Goal: Task Accomplishment & Management: Use online tool/utility

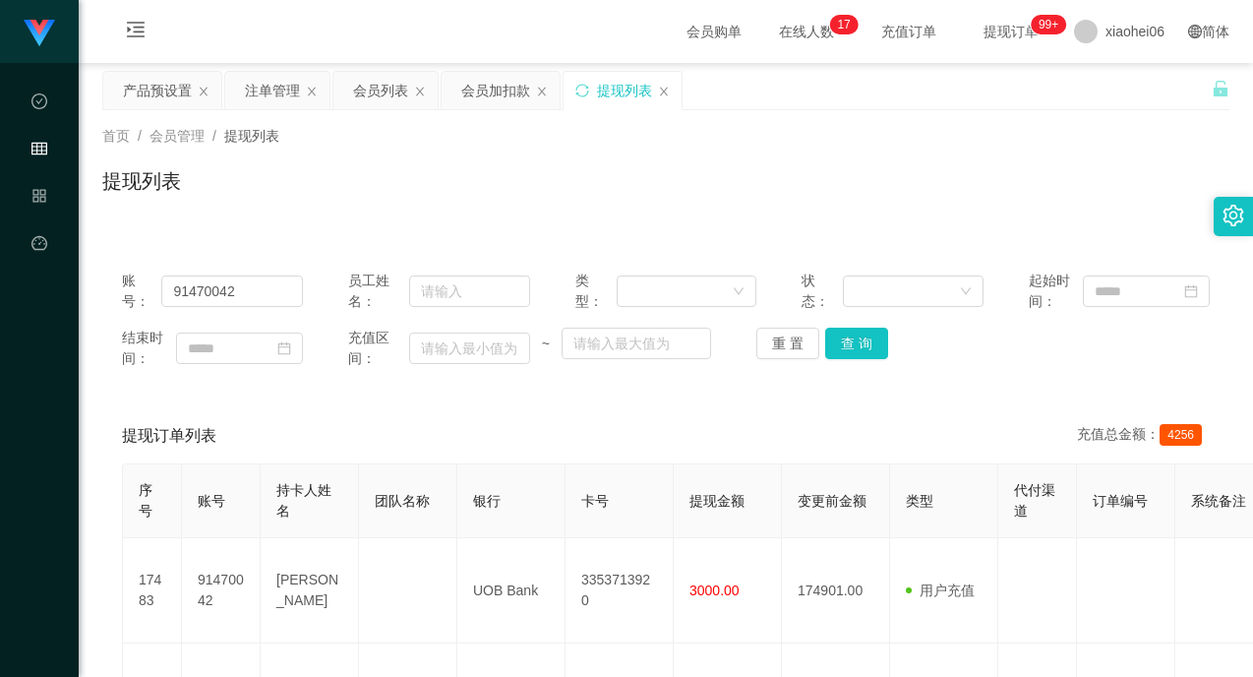
click at [310, 163] on div "首页 / 会员管理 / 提现列表 / 提现列表" at bounding box center [665, 169] width 1127 height 86
click at [141, 91] on div "产品预设置" at bounding box center [157, 90] width 69 height 37
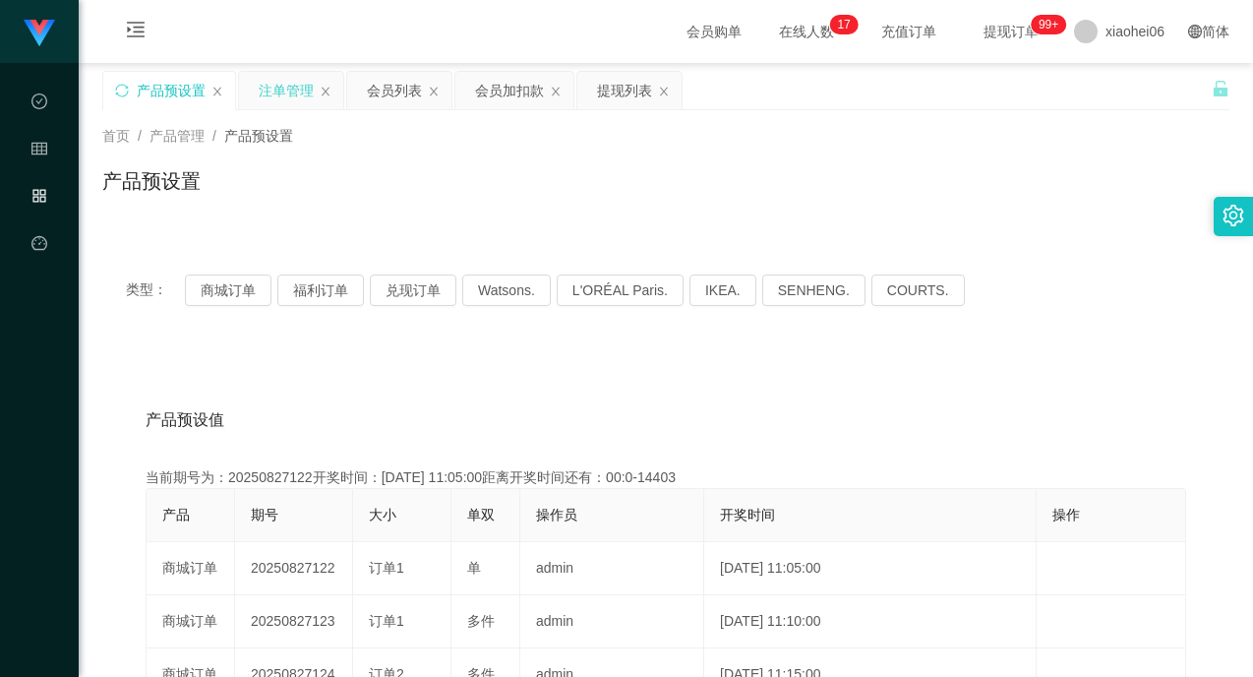
click at [261, 86] on div "注单管理" at bounding box center [286, 90] width 55 height 37
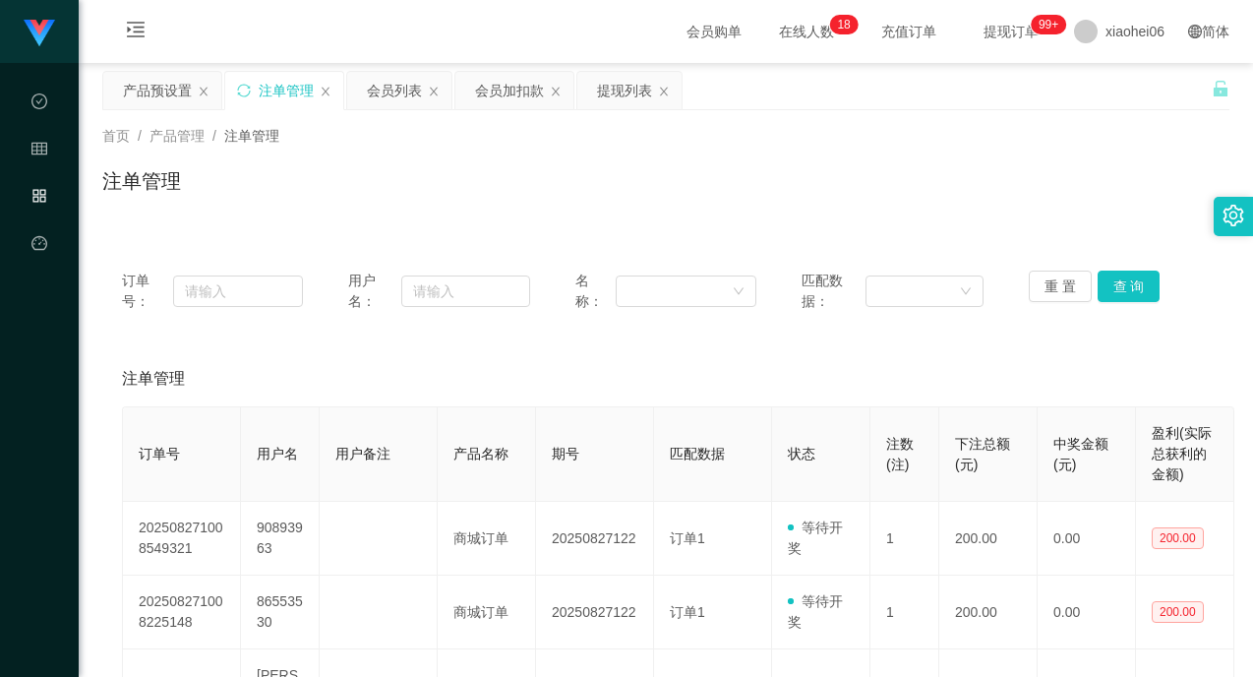
click at [834, 178] on div "注单管理" at bounding box center [665, 188] width 1127 height 45
click at [763, 165] on div "首页 / 产品管理 / 注单管理 / 注单管理" at bounding box center [665, 169] width 1127 height 86
drag, startPoint x: 1140, startPoint y: 286, endPoint x: 1034, endPoint y: 267, distance: 108.0
click at [1140, 286] on button "查 询" at bounding box center [1129, 285] width 63 height 31
click at [975, 178] on div "注单管理" at bounding box center [665, 188] width 1127 height 45
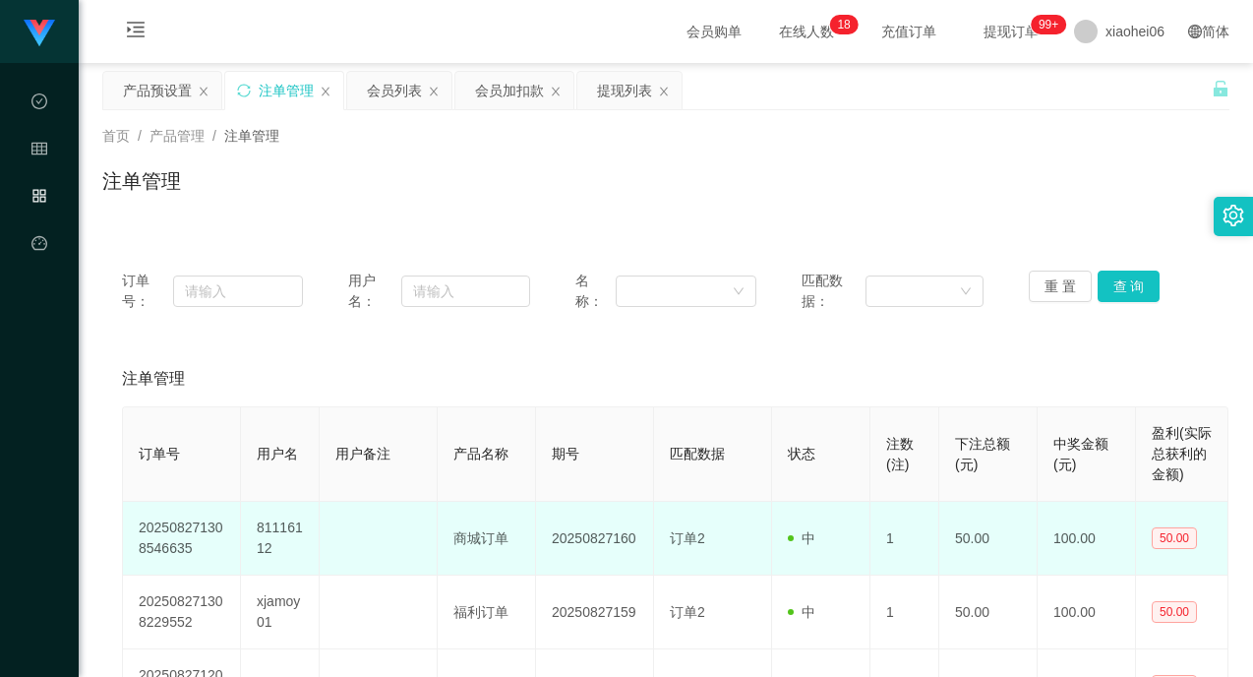
click at [263, 531] on td "81116112" at bounding box center [280, 539] width 79 height 74
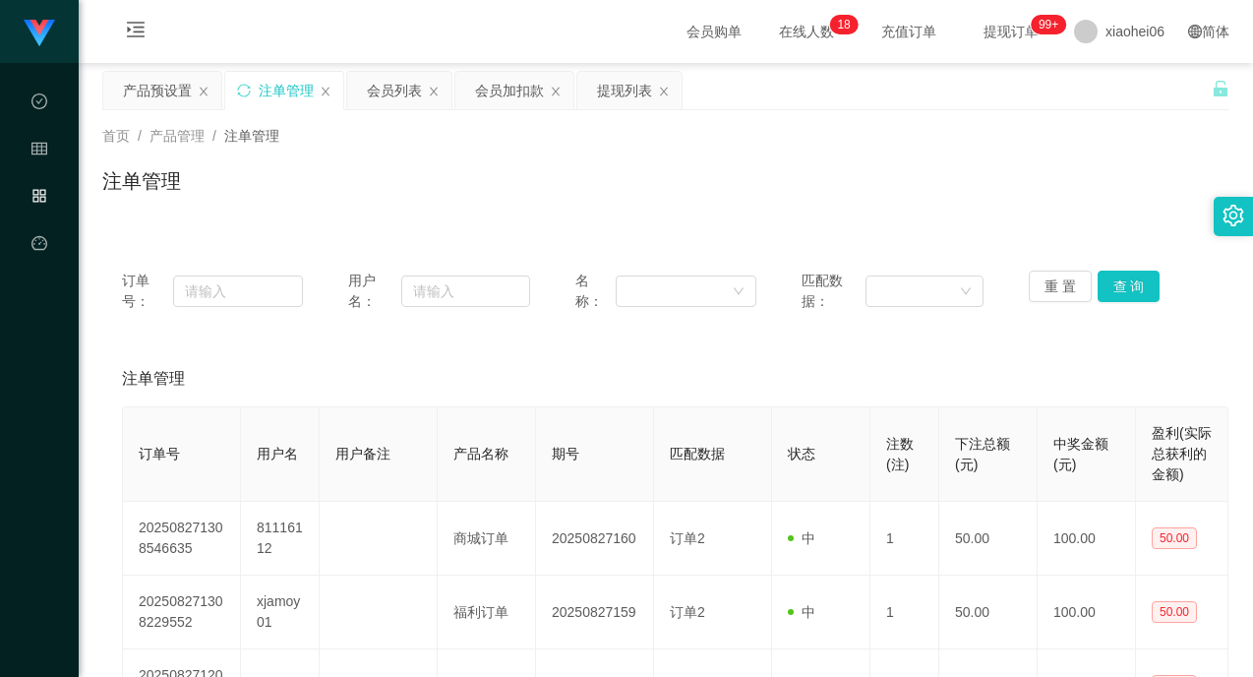
click at [555, 187] on div "注单管理" at bounding box center [665, 188] width 1127 height 45
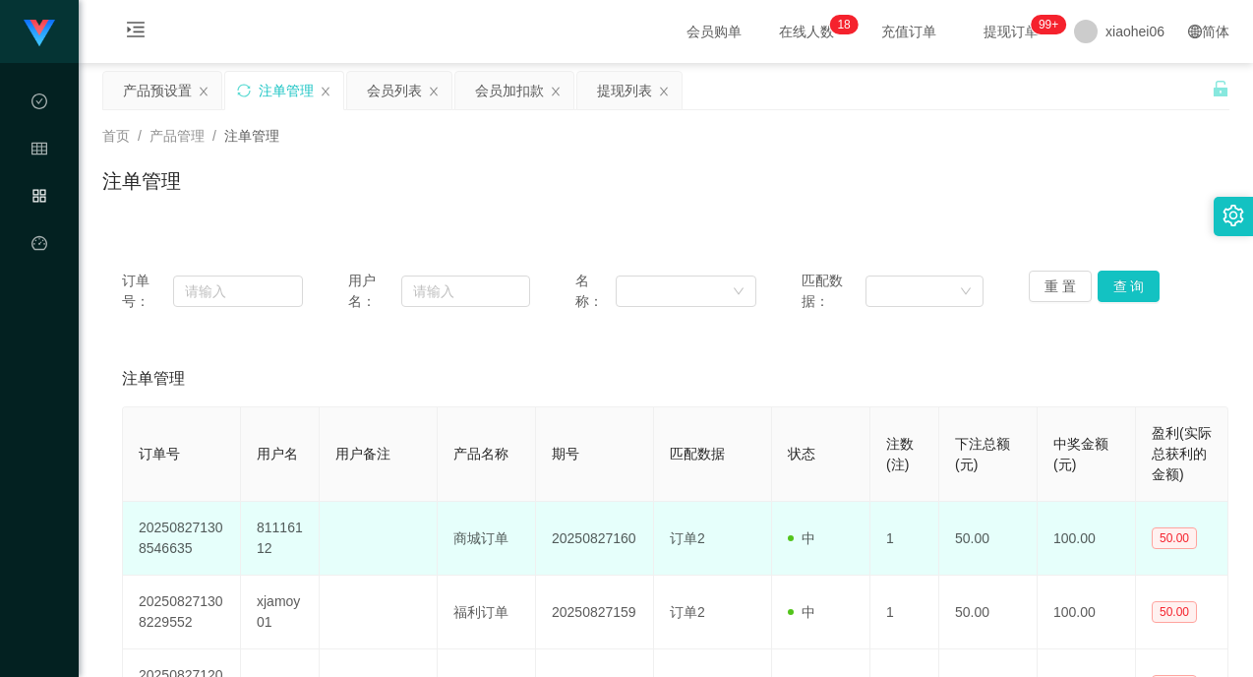
click at [275, 529] on td "81116112" at bounding box center [280, 539] width 79 height 74
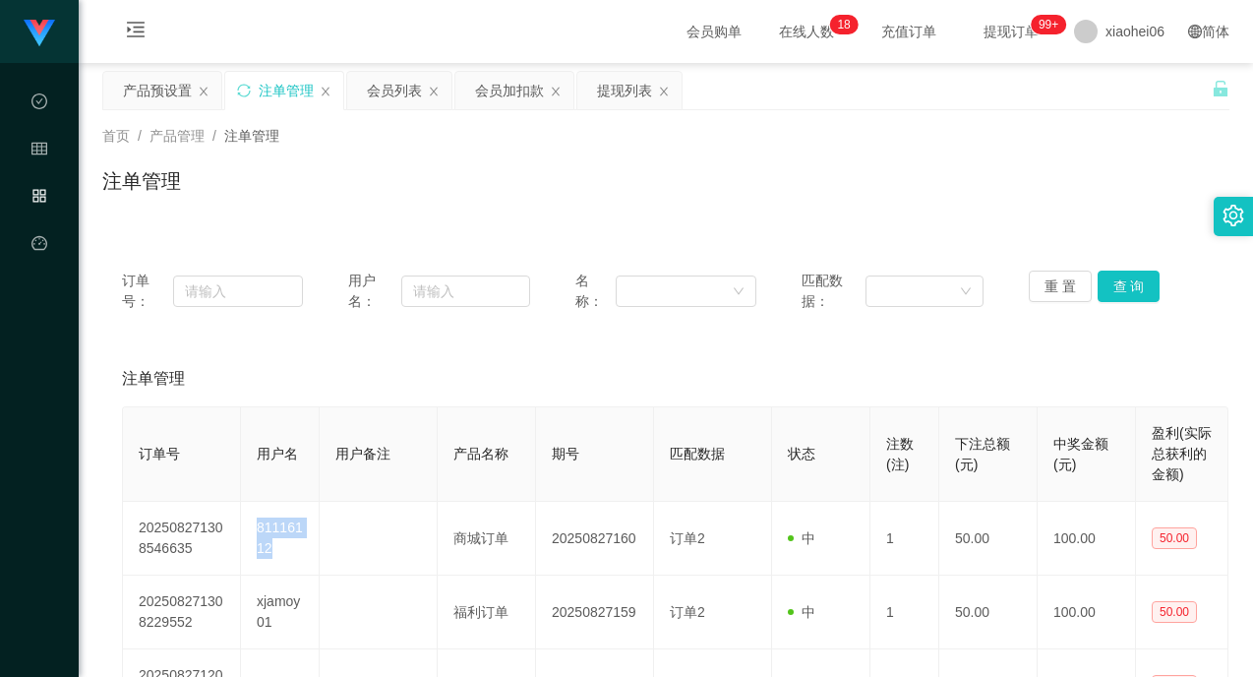
copy td "81116112"
click at [389, 90] on div "会员列表" at bounding box center [394, 90] width 55 height 37
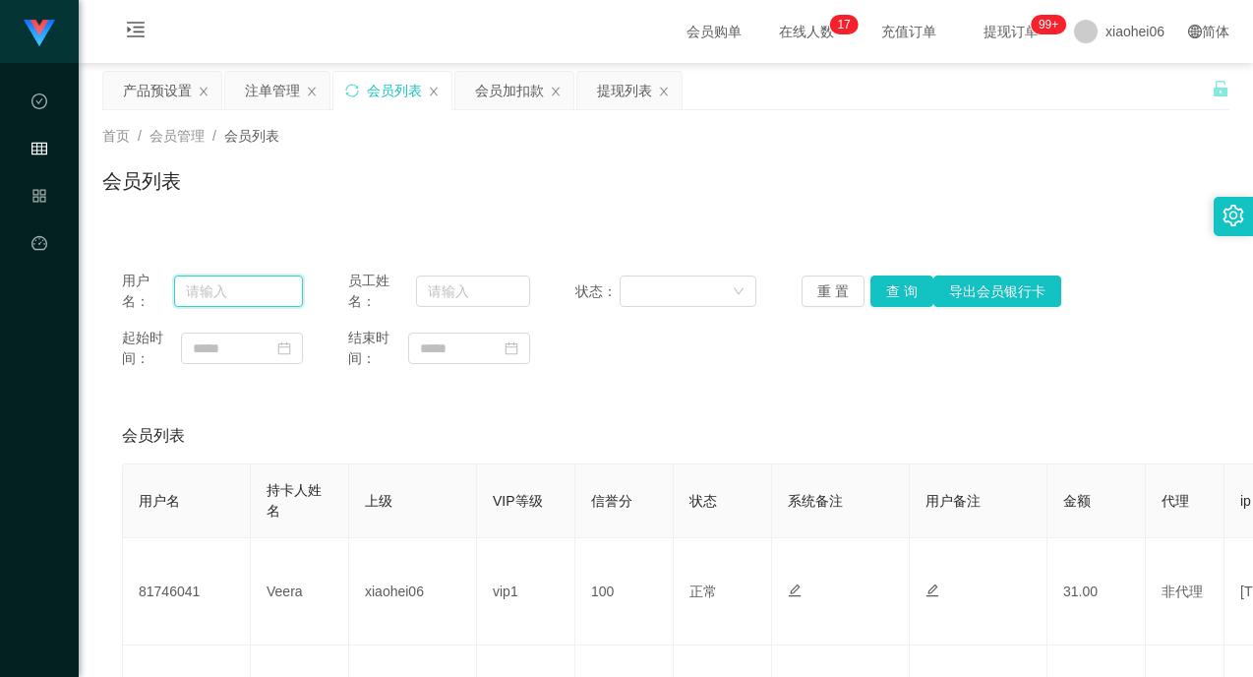
click at [256, 295] on input "text" at bounding box center [238, 290] width 129 height 31
paste input "81116112"
type input "81116112"
click at [915, 293] on button "查 询" at bounding box center [901, 290] width 63 height 31
click at [856, 363] on div "起始时间： 结束时间：" at bounding box center [666, 348] width 1088 height 41
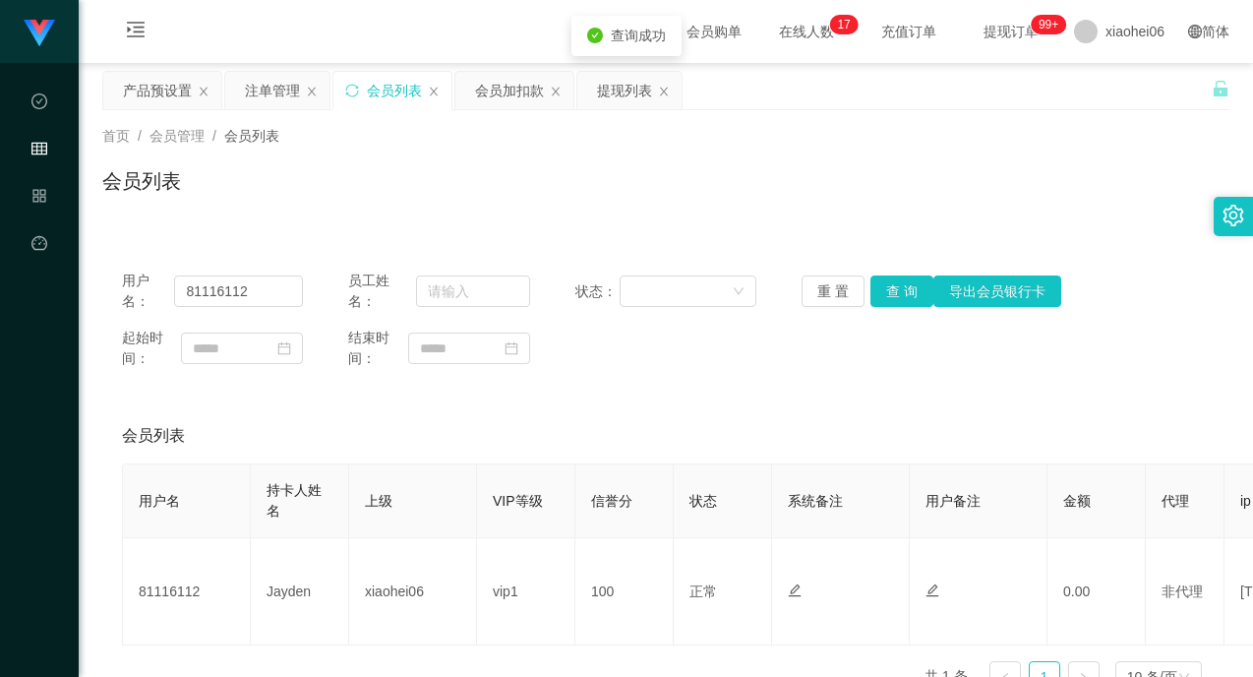
click at [577, 212] on div "首页 / 会员管理 / 会员列表 / 会员列表" at bounding box center [666, 168] width 1174 height 117
click at [272, 89] on div "注单管理" at bounding box center [272, 90] width 55 height 37
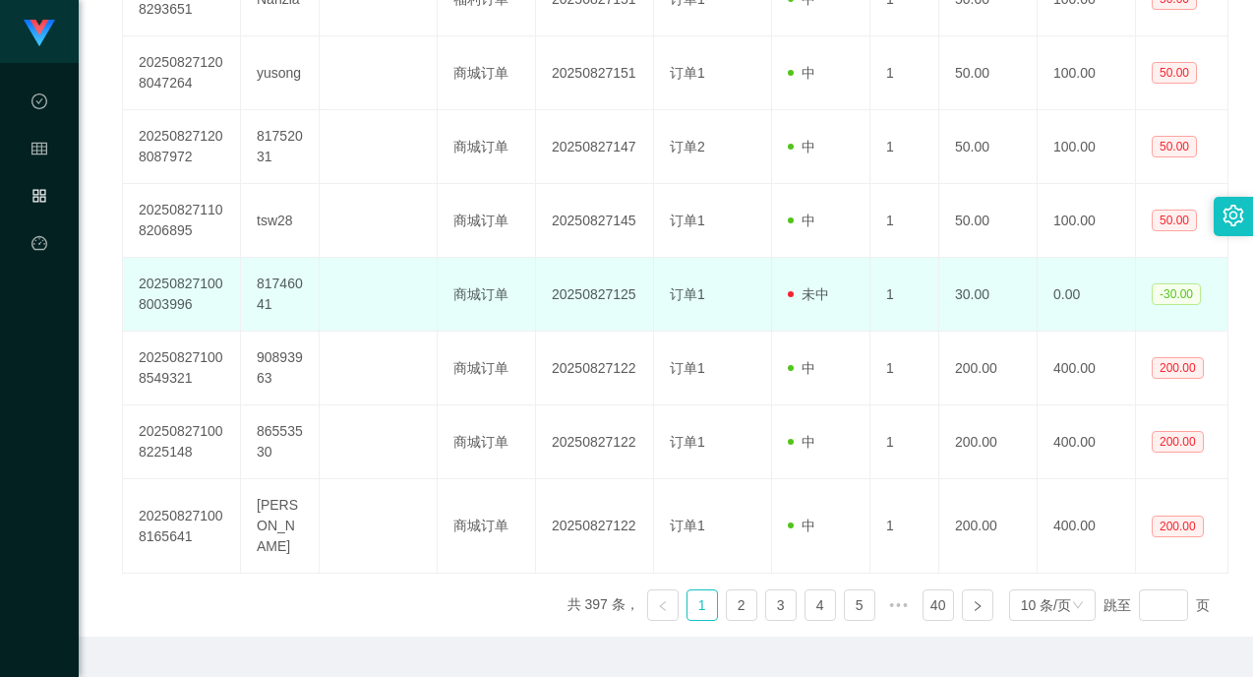
scroll to position [689, 0]
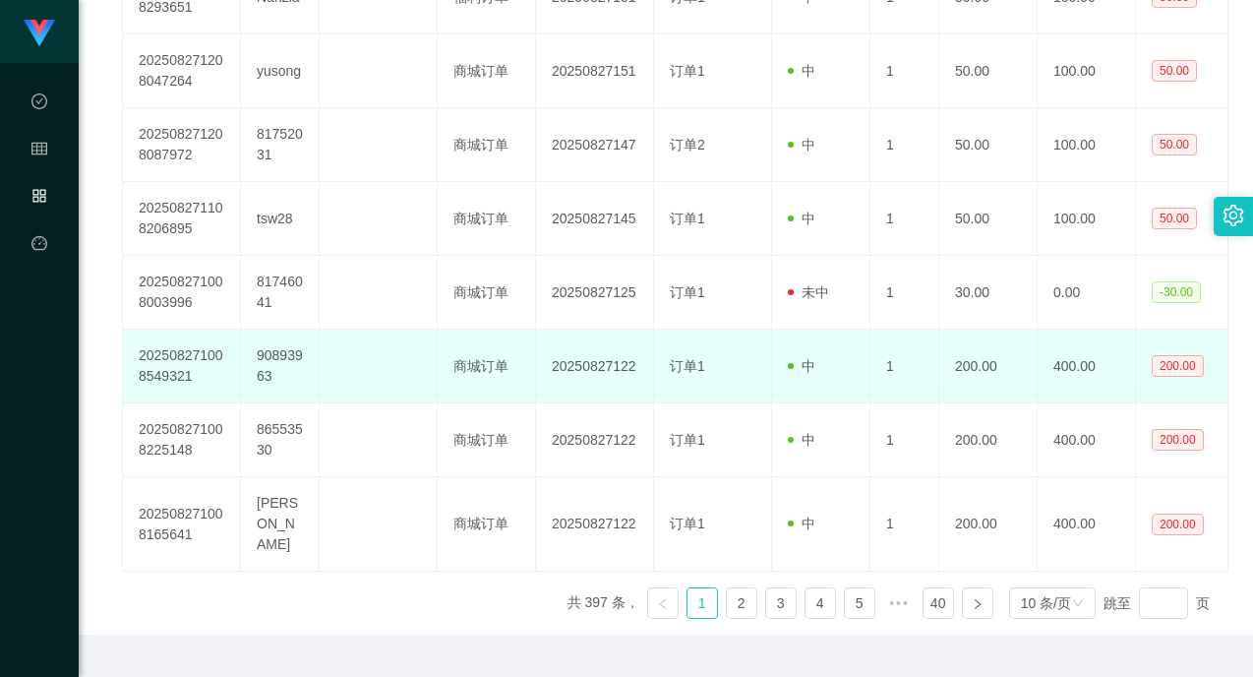
click at [276, 361] on td "90893963" at bounding box center [280, 367] width 79 height 74
drag, startPoint x: 276, startPoint y: 361, endPoint x: 286, endPoint y: 360, distance: 9.9
click at [276, 361] on td "90893963" at bounding box center [280, 367] width 79 height 74
copy td "90893963"
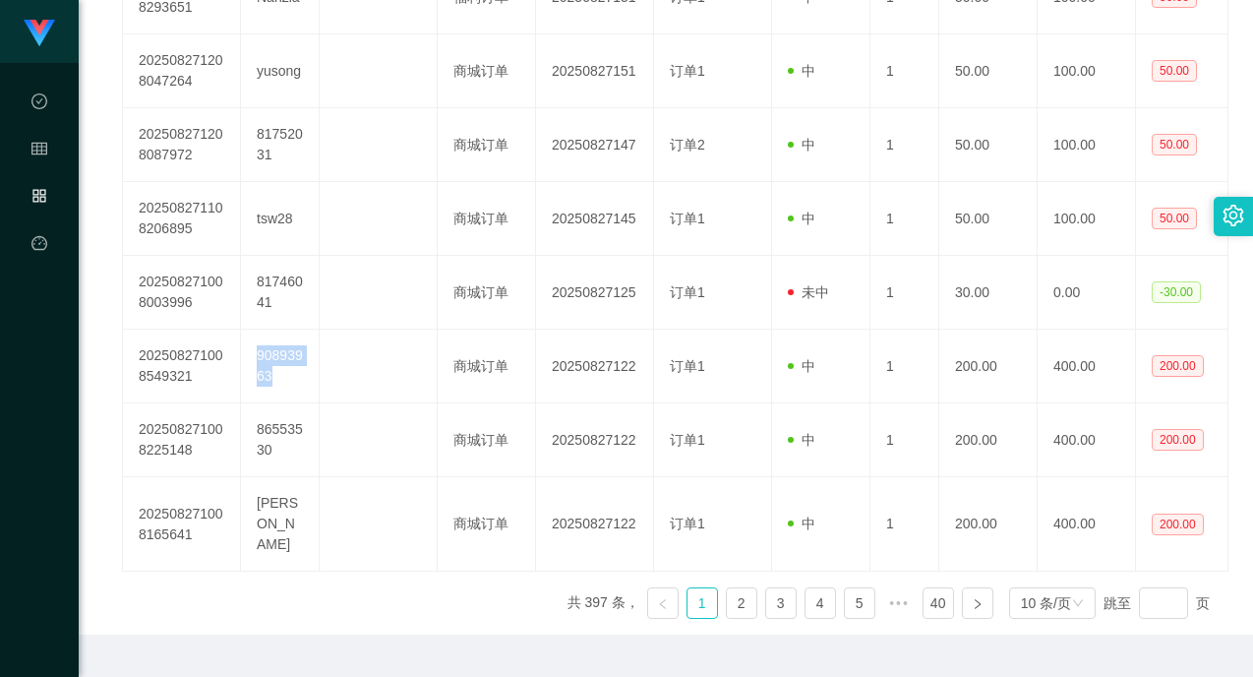
scroll to position [0, 0]
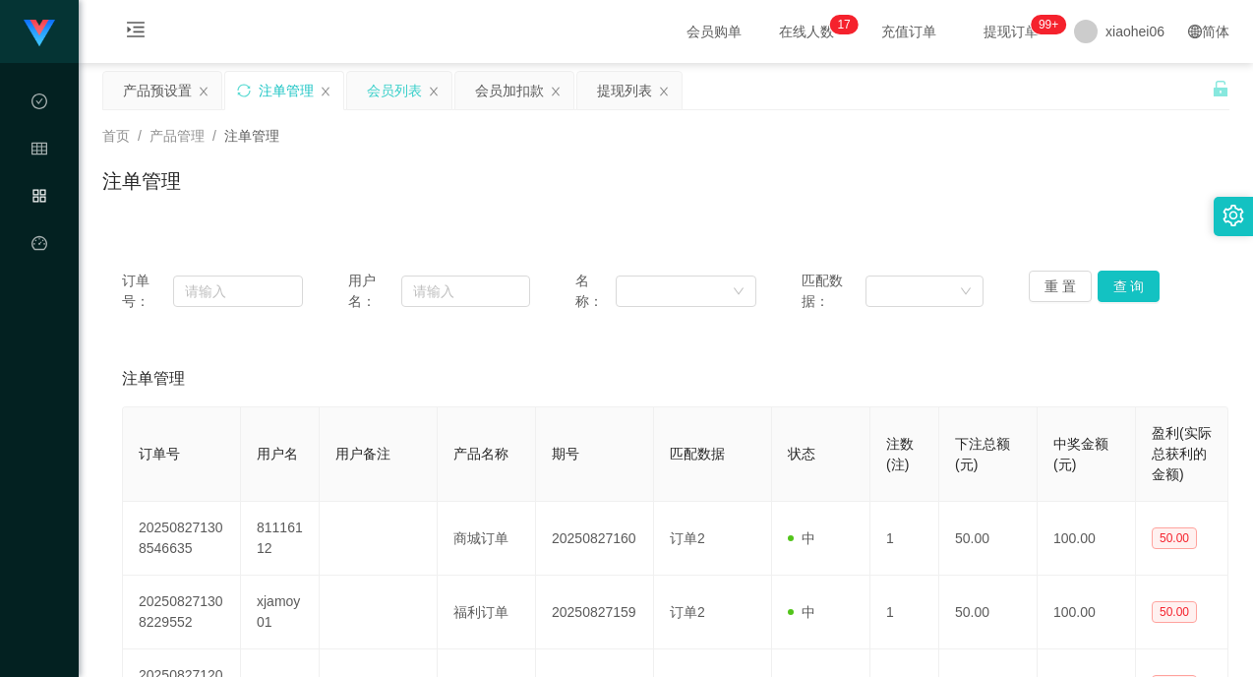
click at [398, 97] on div "会员列表" at bounding box center [394, 90] width 55 height 37
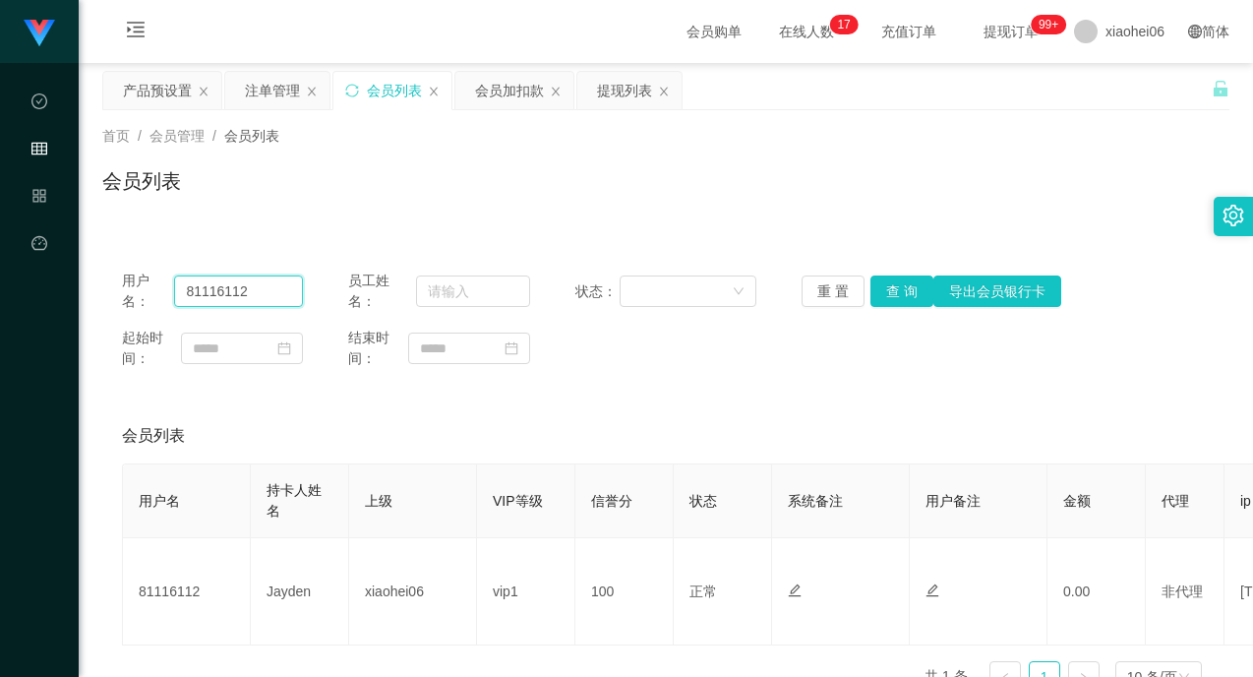
click at [242, 291] on input "81116112" at bounding box center [238, 290] width 129 height 31
paste input "90893963"
type input "90893963"
drag, startPoint x: 894, startPoint y: 289, endPoint x: 860, endPoint y: 331, distance: 54.5
click at [894, 289] on button "查 询" at bounding box center [901, 290] width 63 height 31
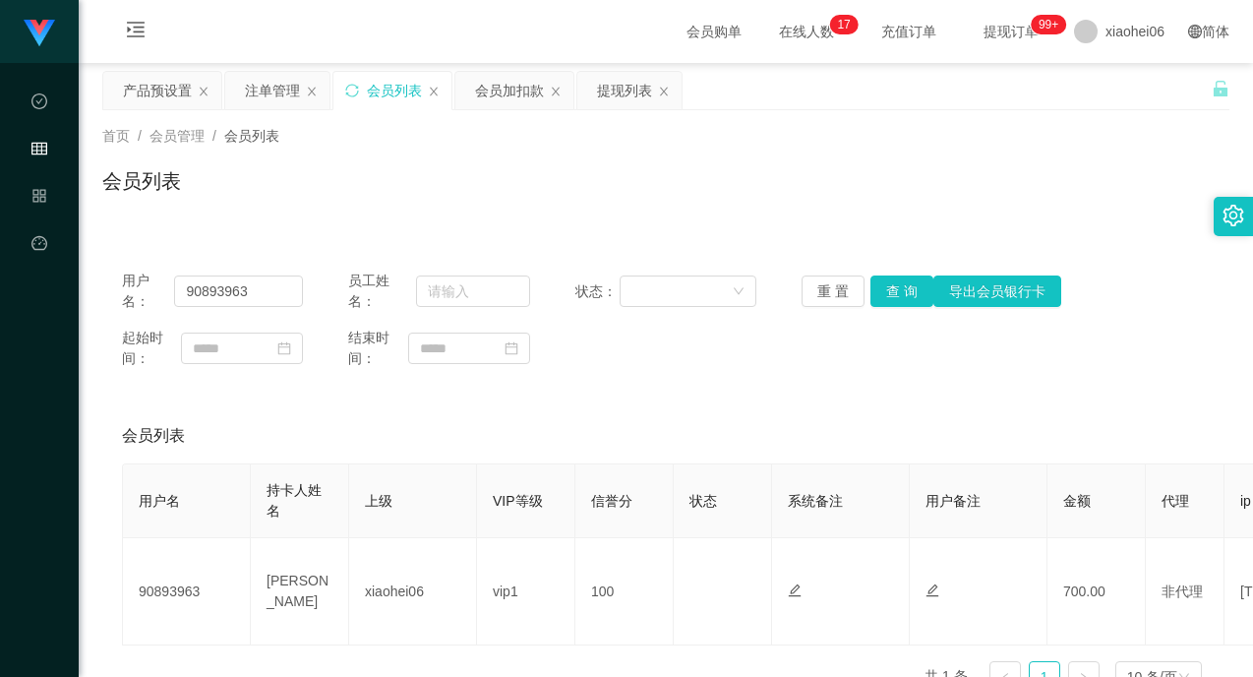
click at [846, 342] on div "起始时间： 结束时间：" at bounding box center [666, 348] width 1088 height 41
click at [829, 168] on div "会员列表" at bounding box center [665, 188] width 1127 height 45
click at [152, 90] on div "产品预设置" at bounding box center [157, 90] width 69 height 37
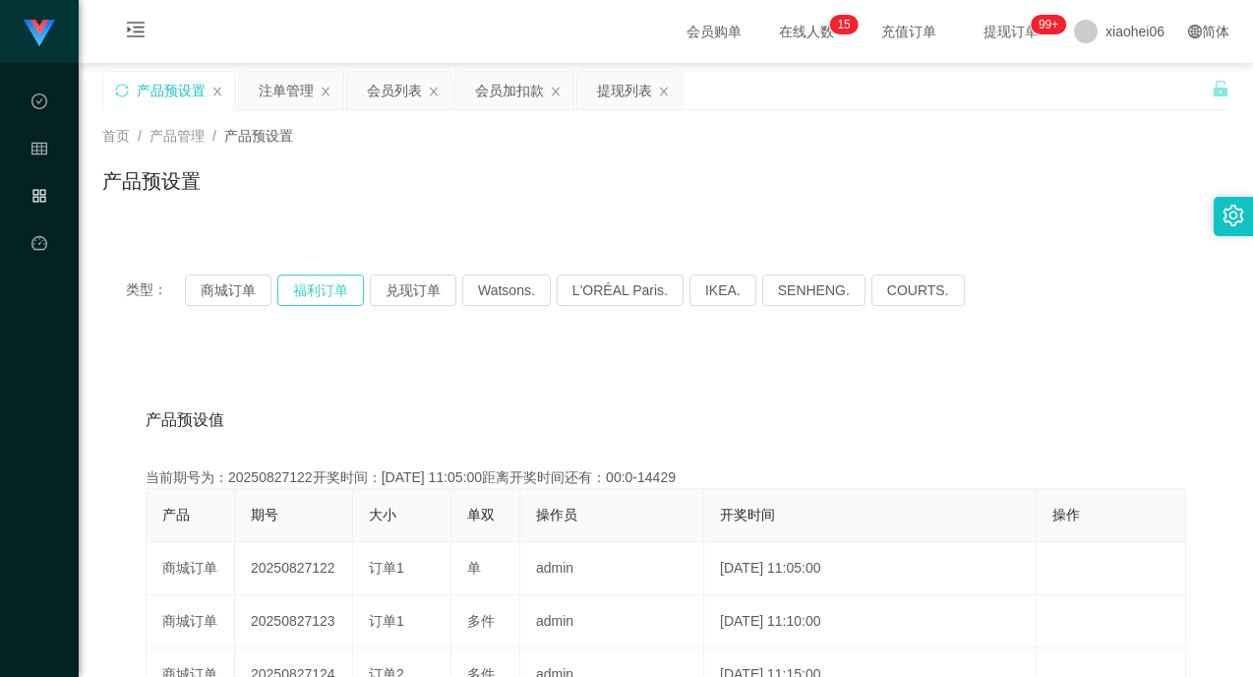
click at [302, 284] on button "福利订单" at bounding box center [320, 289] width 87 height 31
click at [422, 173] on div "产品预设置" at bounding box center [665, 188] width 1127 height 45
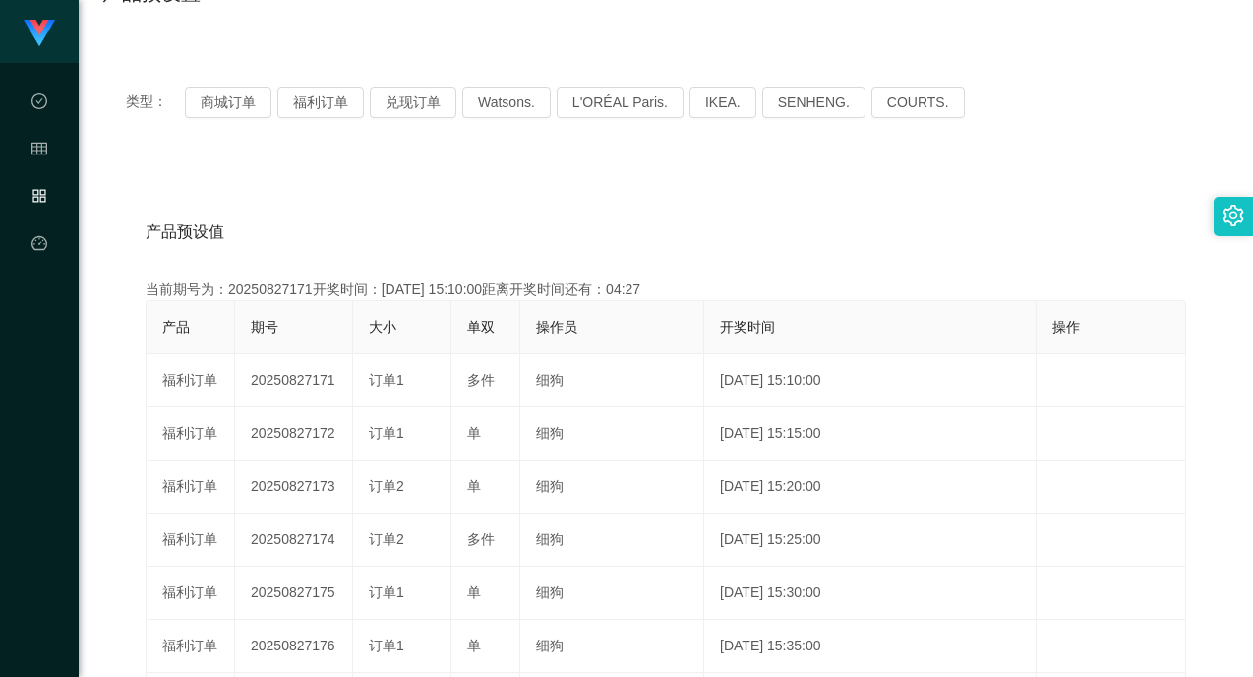
scroll to position [197, 0]
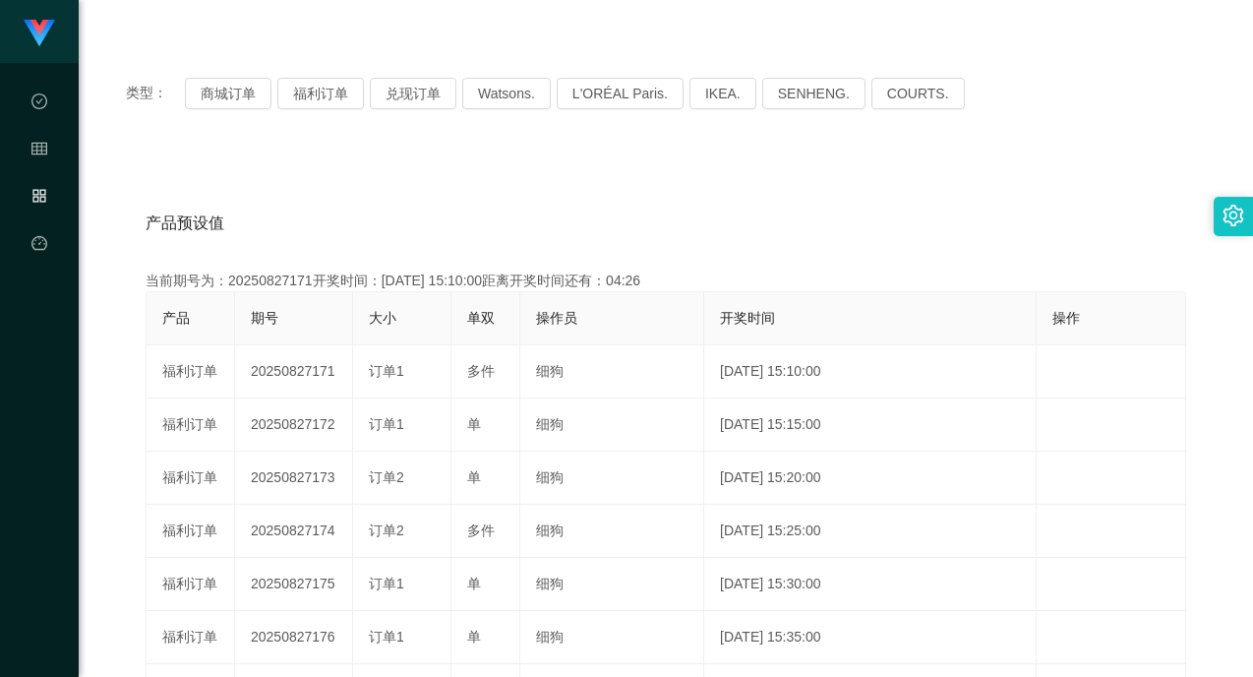
click at [283, 286] on div "当前期号为：20250827171开奖时间：[DATE] 15:10:00距离开奖时间还有：04:26" at bounding box center [666, 280] width 1041 height 21
copy div "20250827171"
click at [281, 285] on div "当前期号为：20250827171开奖时间：[DATE] 15:10:00距离开奖时间还有：04:24" at bounding box center [666, 280] width 1041 height 21
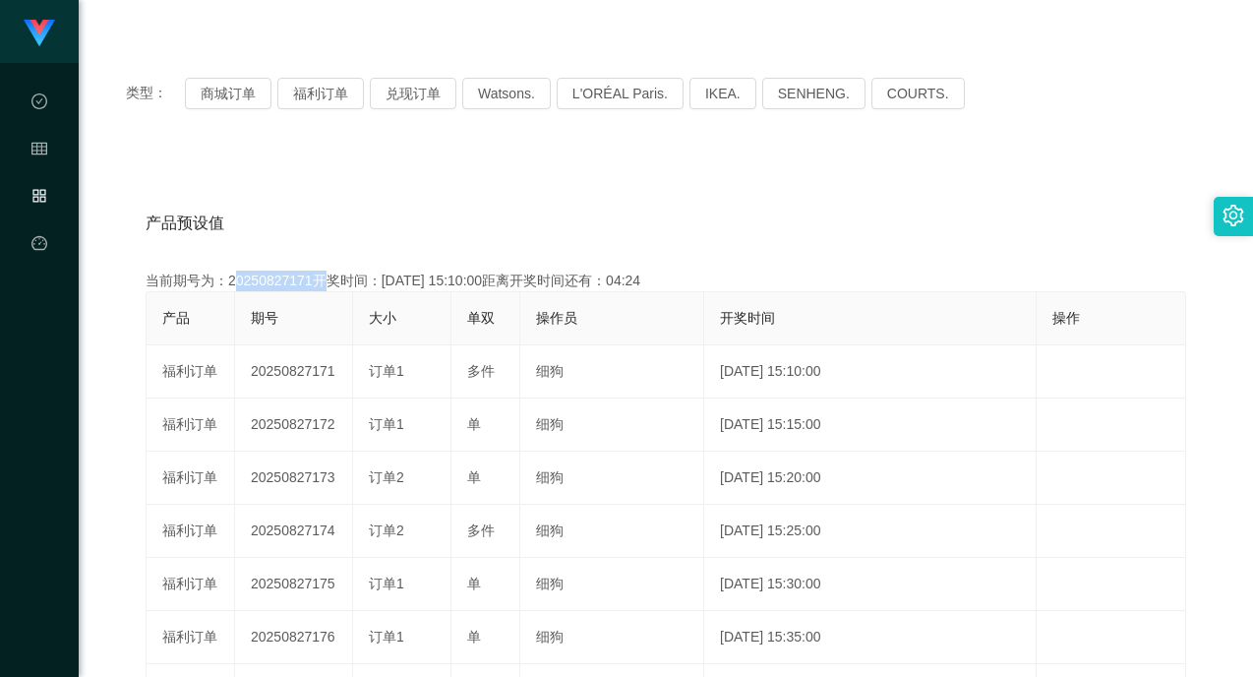
copy div "20250827171"
click at [873, 203] on div "产品预设值 添加期号" at bounding box center [666, 223] width 1041 height 55
click at [887, 220] on div "产品预设值 添加期号" at bounding box center [666, 223] width 1041 height 55
click at [855, 262] on div "产品预设值 添加期号 当前期号为：20250827171开奖时间：[DATE] 15:10:00距离开奖时间还有：00:04 产品 期号 大小 单双 操作员 …" at bounding box center [666, 568] width 1080 height 744
click at [770, 193] on div "产品预设值 添加期号 当前期号为：20250827171开奖时间：[DATE] 15:10:00距离开奖时间还有： 产品 期号 大小 单双 操作员 开奖时间 …" at bounding box center [665, 557] width 1127 height 810
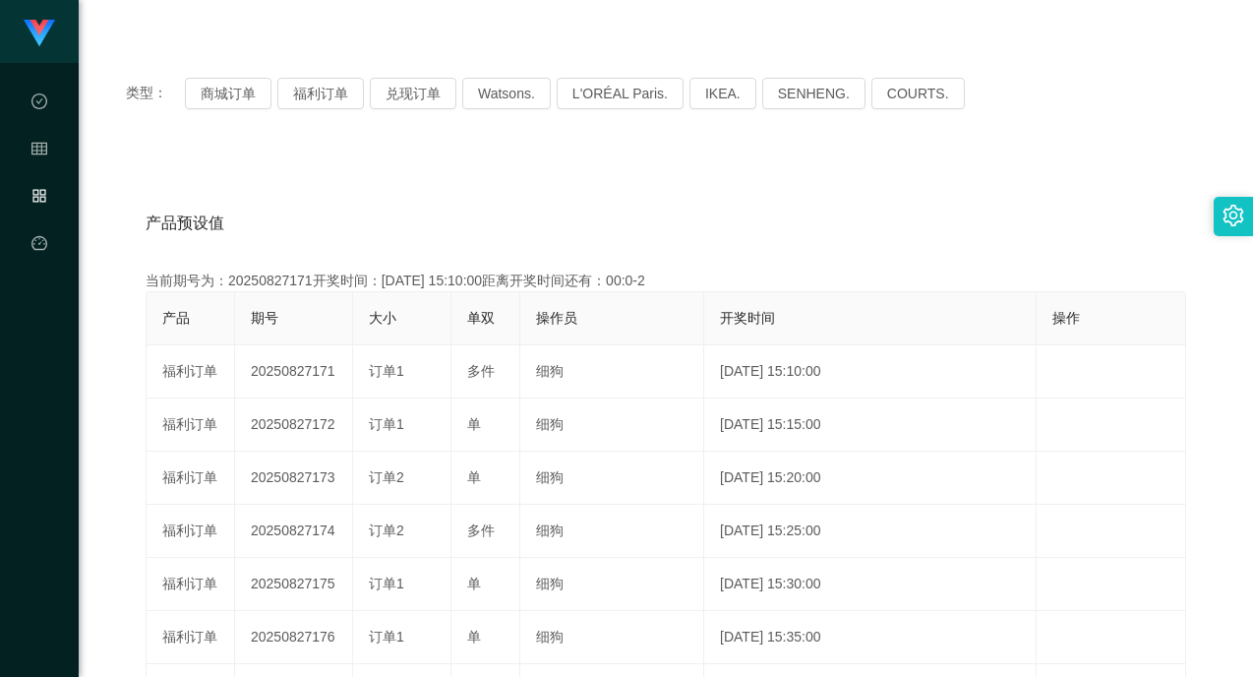
drag, startPoint x: 776, startPoint y: 165, endPoint x: 795, endPoint y: 164, distance: 18.7
click at [776, 165] on div "产品预设值 添加期号 当前期号为：20250827171开奖时间：[DATE] 15:10:00距离开奖时间还有：00:0-2 产品 期号 大小 单双 操作员…" at bounding box center [665, 557] width 1127 height 810
click at [704, 237] on div "产品预设值 添加期号" at bounding box center [666, 223] width 1041 height 55
click at [223, 98] on button "商城订单" at bounding box center [228, 93] width 87 height 31
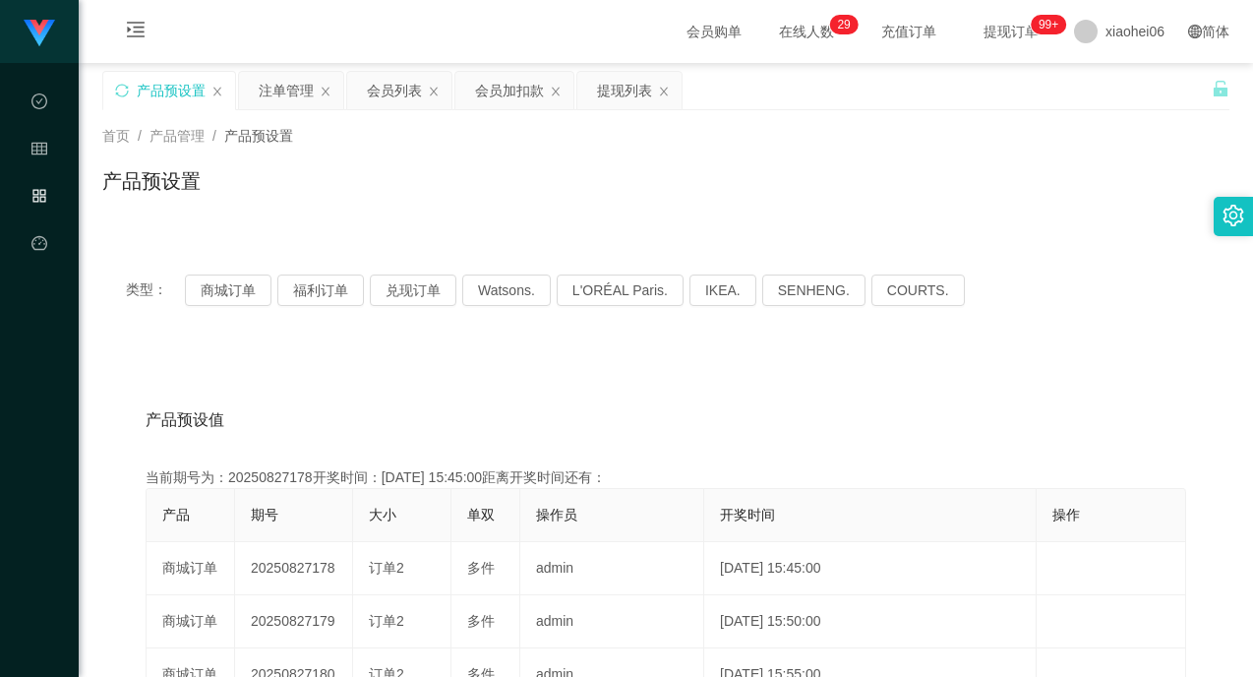
click at [399, 402] on div "产品预设值 添加期号" at bounding box center [666, 419] width 1041 height 55
click at [364, 429] on div "产品预设值 添加期号" at bounding box center [666, 419] width 1041 height 55
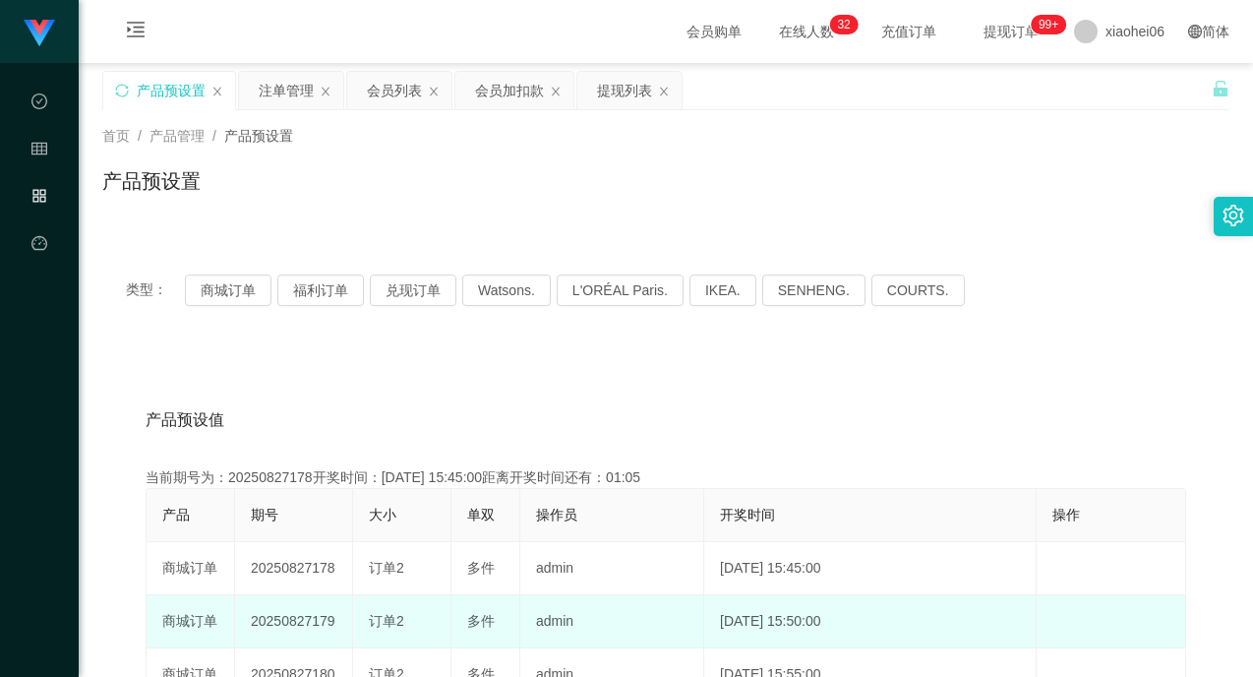
click at [302, 622] on td "20250827179" at bounding box center [294, 621] width 118 height 53
click at [301, 622] on td "20250827179" at bounding box center [294, 621] width 118 height 53
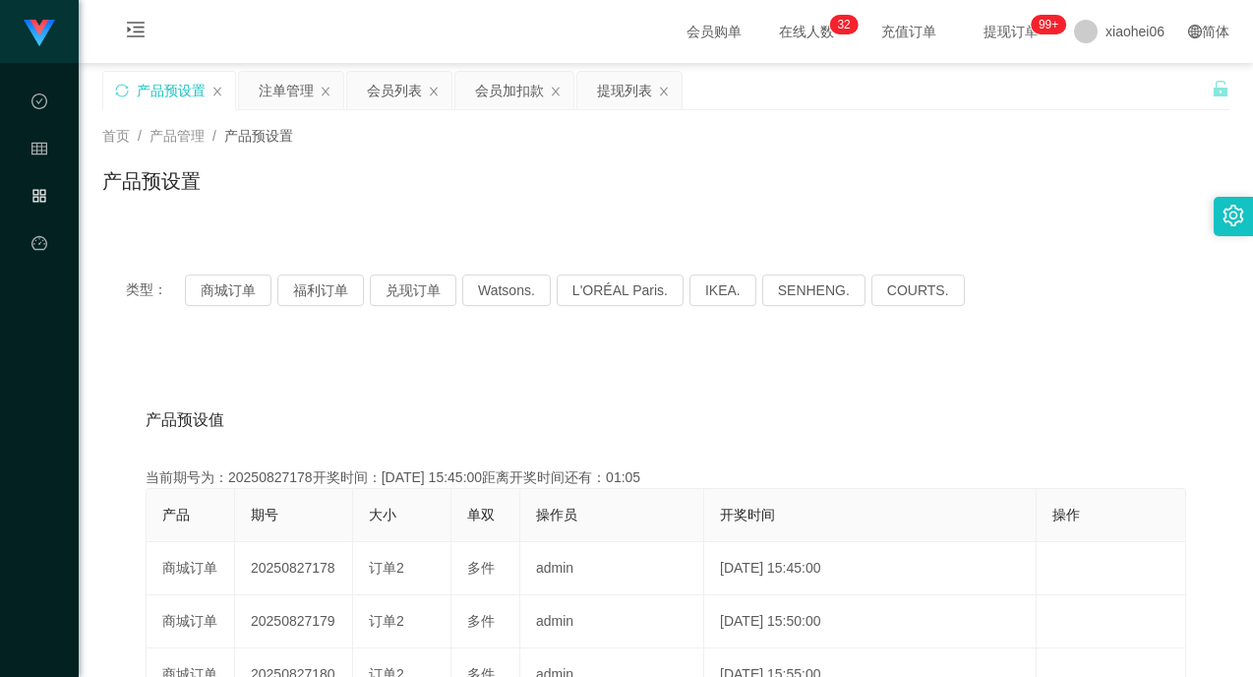
copy td "20250827179"
click at [452, 441] on div "产品预设值 添加期号" at bounding box center [666, 419] width 1041 height 55
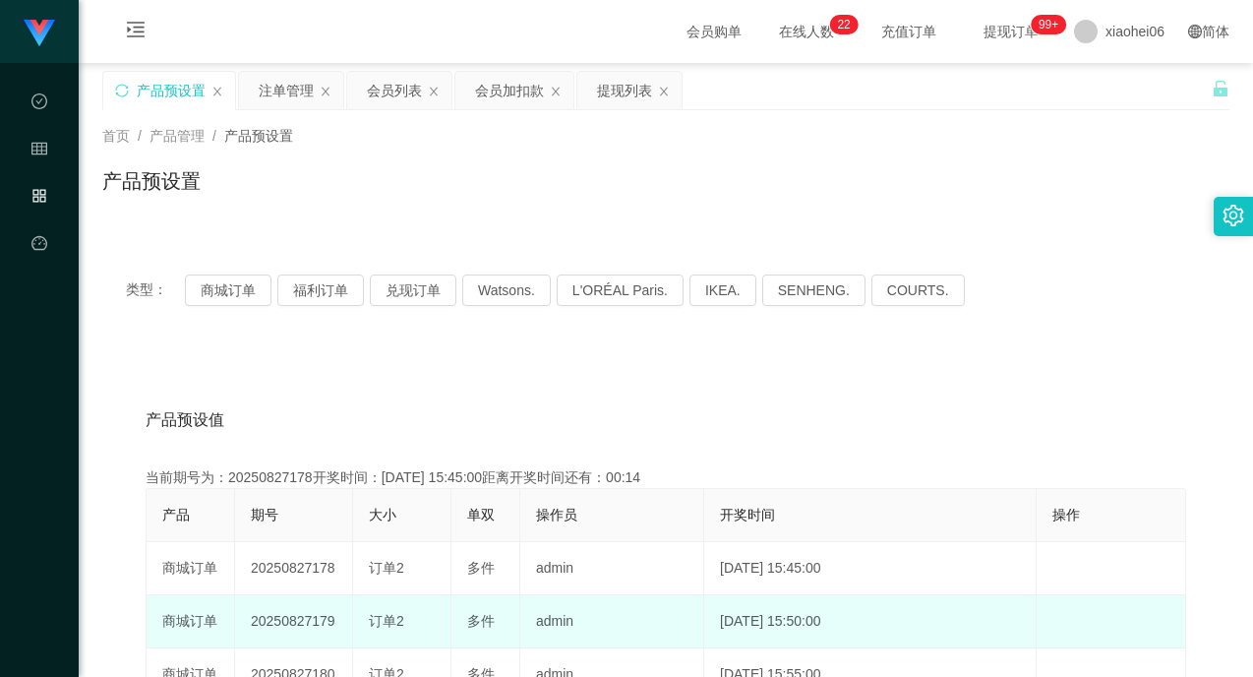
click at [308, 621] on td "20250827179" at bounding box center [294, 621] width 118 height 53
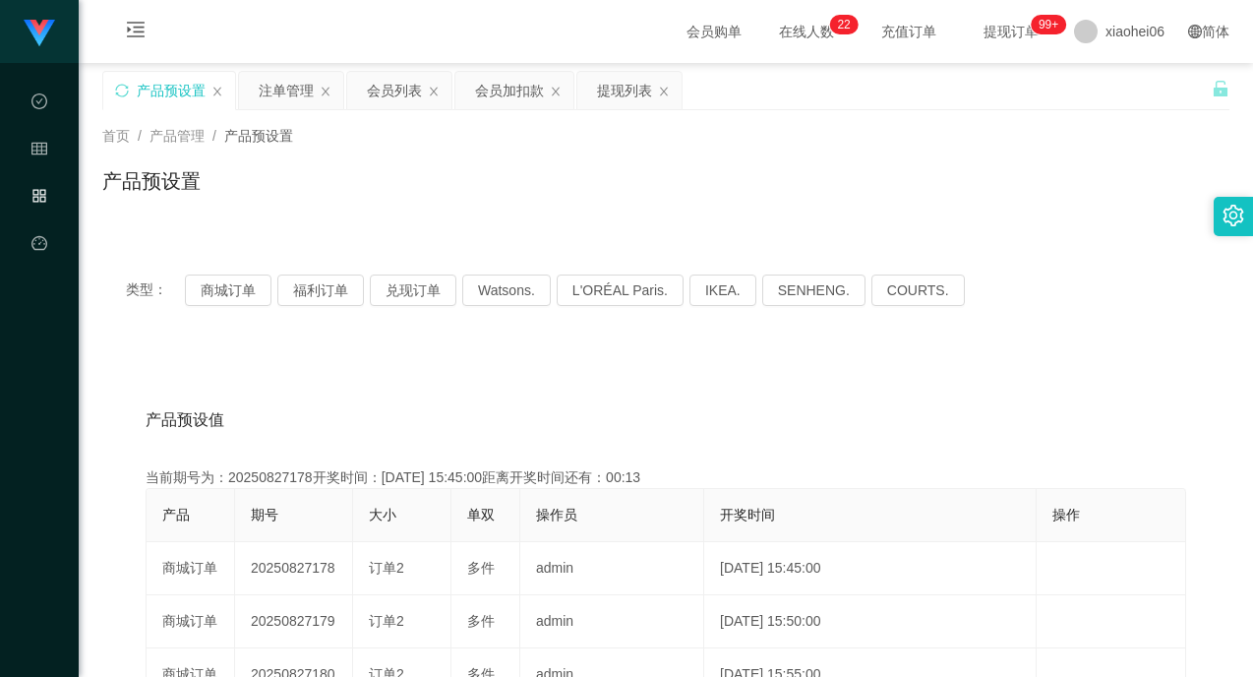
copy td "20250827179"
click at [270, 87] on div "注单管理" at bounding box center [286, 90] width 55 height 37
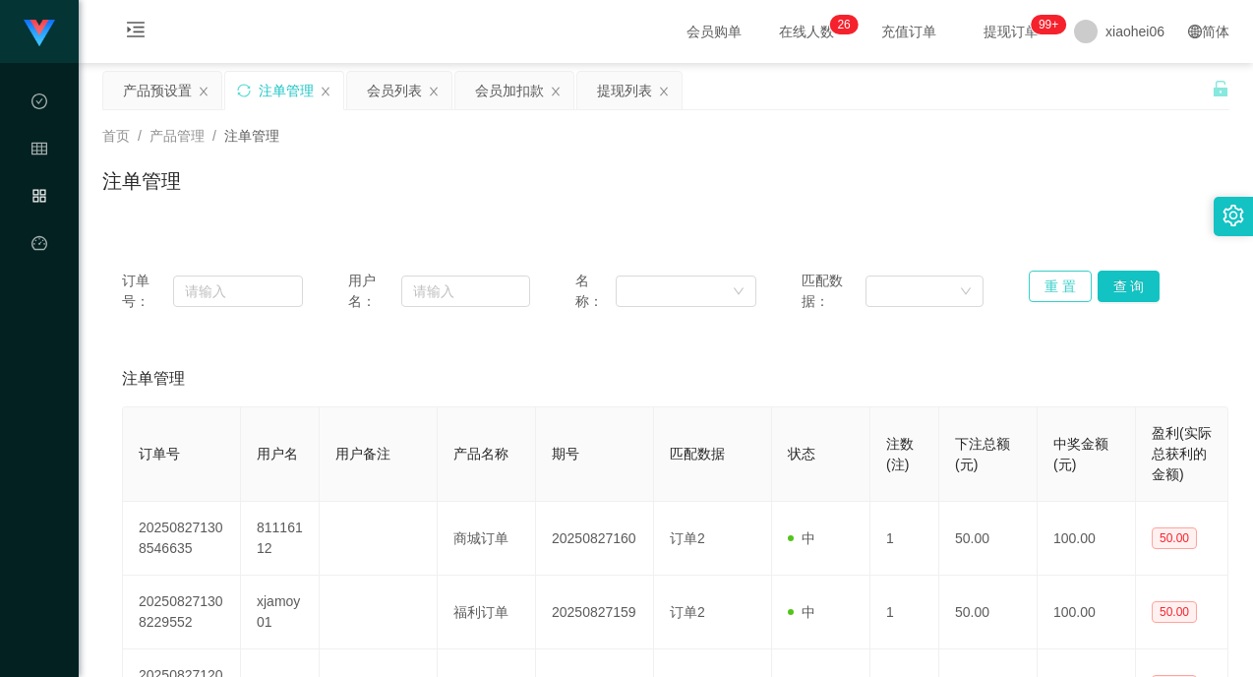
click at [1065, 288] on button "重 置" at bounding box center [1060, 285] width 63 height 31
click at [969, 360] on div "注单管理" at bounding box center [666, 378] width 1088 height 55
click at [756, 173] on div "注单管理" at bounding box center [665, 188] width 1127 height 45
click at [502, 124] on div "首页 / 产品管理 / 注单管理 / 注单管理" at bounding box center [666, 168] width 1174 height 117
click at [496, 117] on div "首页 / 产品管理 / 注单管理 / 注单管理" at bounding box center [666, 168] width 1174 height 117
